Goal: Transaction & Acquisition: Purchase product/service

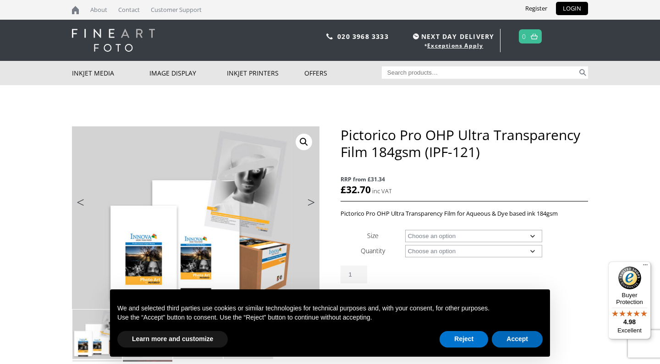
click at [510, 339] on button "Accept" at bounding box center [517, 339] width 51 height 17
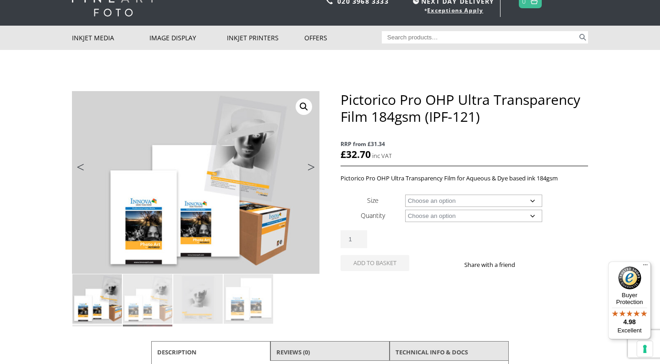
scroll to position [49, 0]
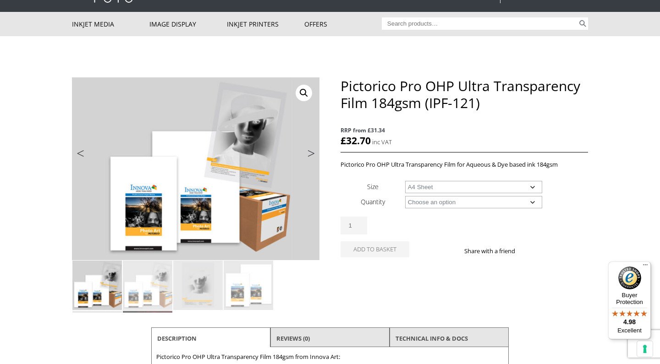
select select "a4-sheet"
select select "20-sheets"
select select "a4-sheet"
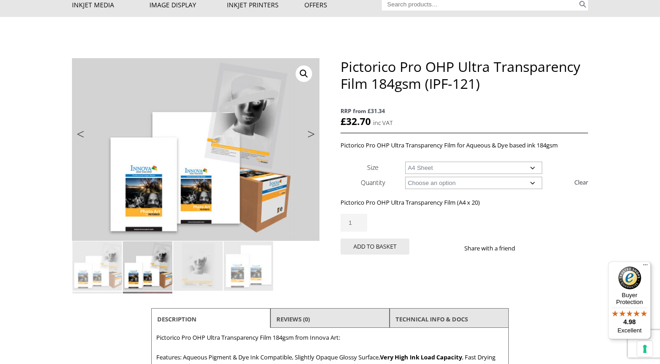
scroll to position [71, 0]
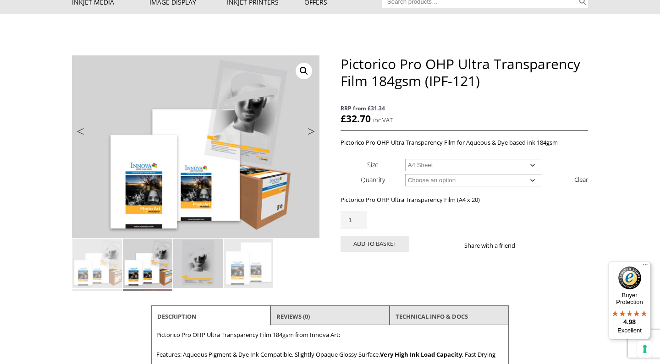
click at [209, 261] on img at bounding box center [198, 264] width 50 height 50
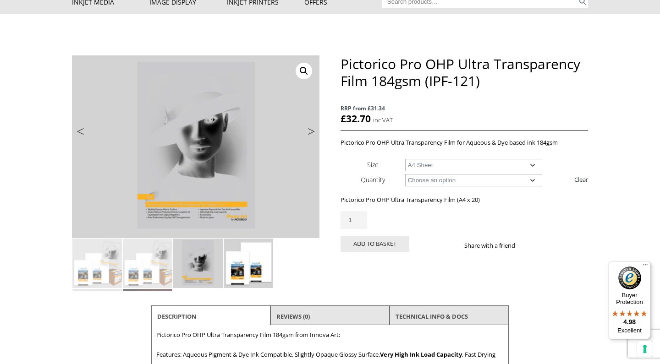
click at [257, 251] on img at bounding box center [249, 264] width 50 height 50
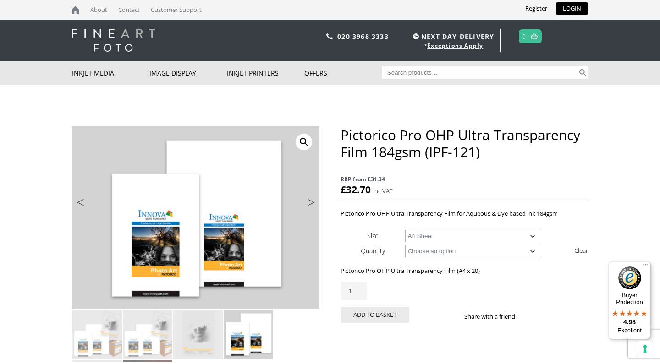
scroll to position [0, 0]
click at [434, 174] on span "RRP from £31.34" at bounding box center [465, 179] width 248 height 11
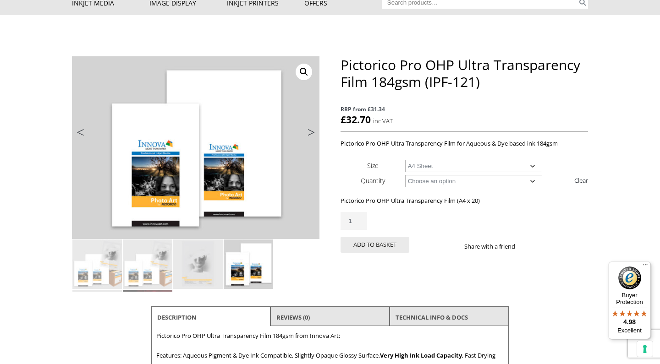
scroll to position [73, 0]
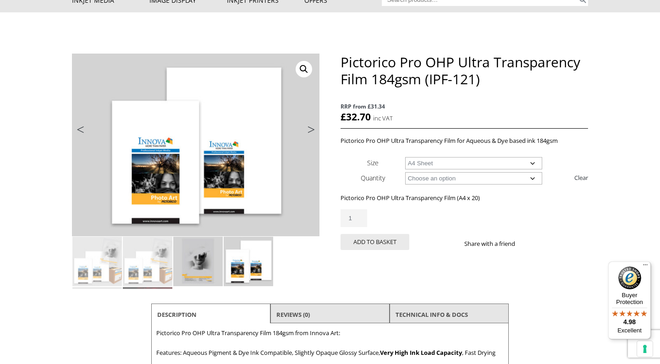
click at [196, 267] on img at bounding box center [198, 262] width 50 height 50
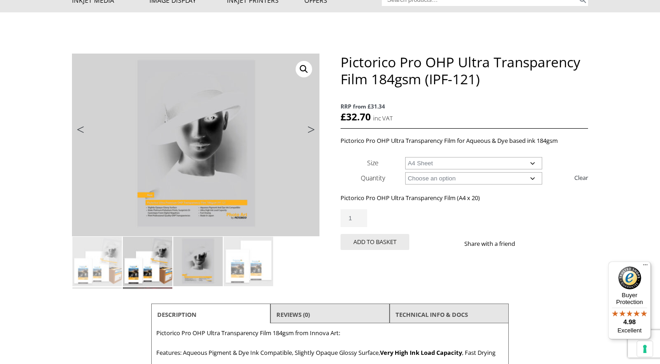
click at [154, 261] on img at bounding box center [148, 262] width 50 height 50
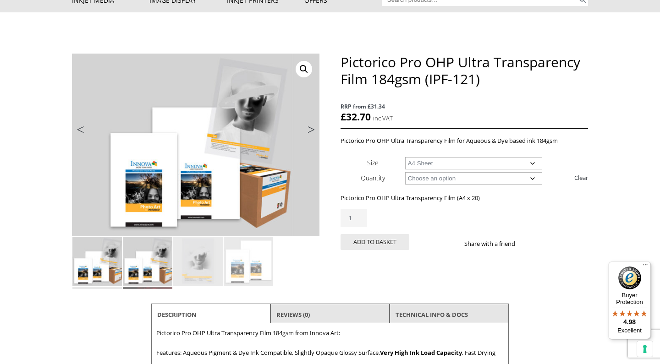
click at [101, 263] on img at bounding box center [97, 262] width 50 height 50
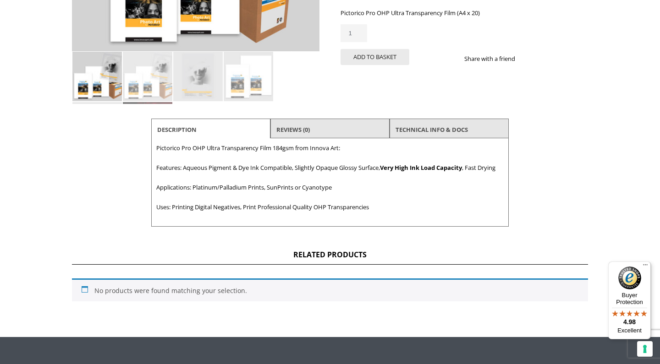
scroll to position [243, 0]
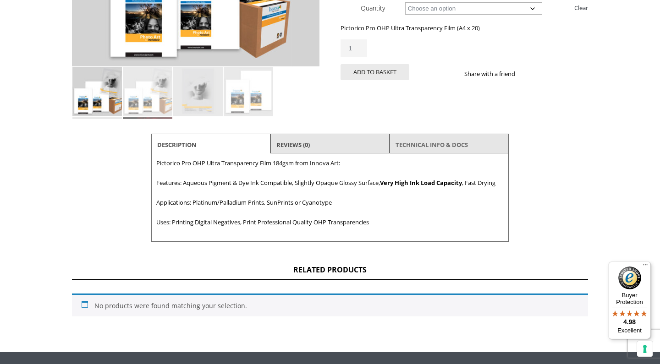
click at [438, 141] on link "TECHNICAL INFO & DOCS" at bounding box center [432, 145] width 72 height 17
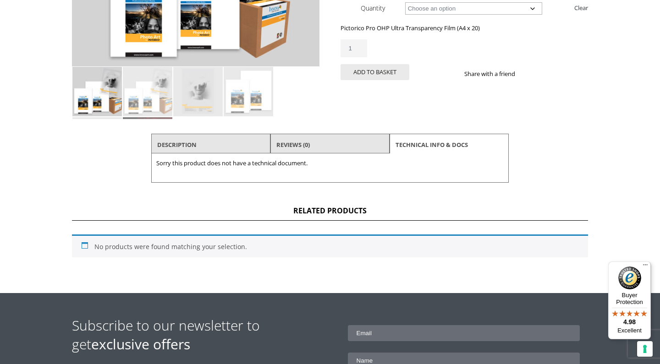
click at [202, 146] on li "Description" at bounding box center [210, 145] width 119 height 22
click at [190, 143] on link "Description" at bounding box center [176, 145] width 39 height 17
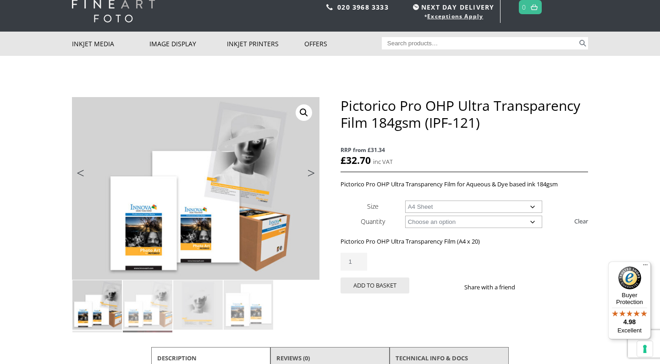
scroll to position [45, 0]
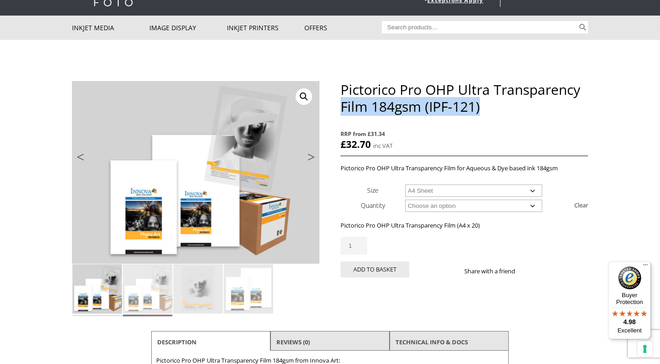
drag, startPoint x: 485, startPoint y: 110, endPoint x: 342, endPoint y: 100, distance: 143.3
click at [342, 100] on h1 "Pictorico Pro OHP Ultra Transparency Film 184gsm (IPF-121)" at bounding box center [465, 98] width 248 height 34
click at [402, 105] on h1 "Pictorico Pro OHP Ultra Transparency Film 184gsm (IPF-121)" at bounding box center [465, 98] width 248 height 34
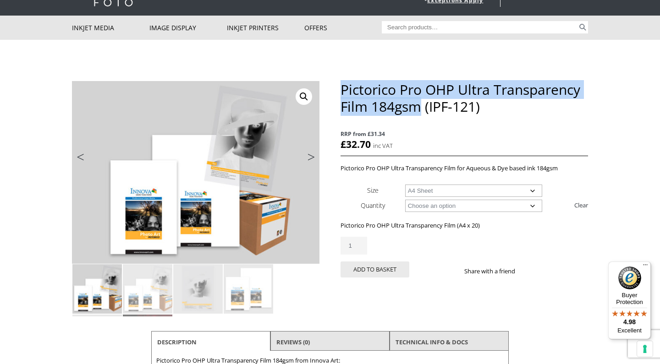
drag, startPoint x: 421, startPoint y: 110, endPoint x: 341, endPoint y: 88, distance: 82.6
click at [341, 88] on h1 "Pictorico Pro OHP Ultra Transparency Film 184gsm (IPF-121)" at bounding box center [465, 98] width 248 height 34
copy h1 "Pictorico Pro OHP Ultra Transparency Film 184gsm"
